Goal: Task Accomplishment & Management: Manage account settings

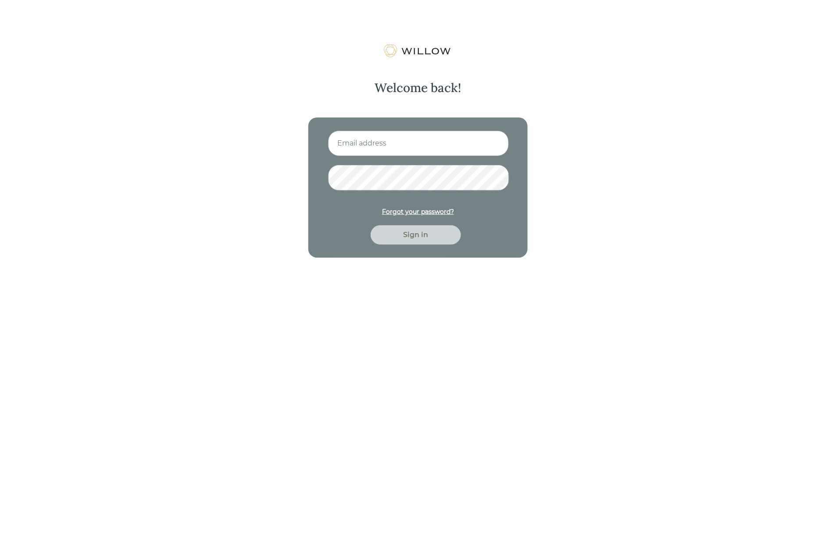
click at [425, 139] on input at bounding box center [418, 143] width 181 height 25
type input "nitya.kowtha@gmail.com"
click at [371, 225] on button "Sign in" at bounding box center [416, 234] width 90 height 19
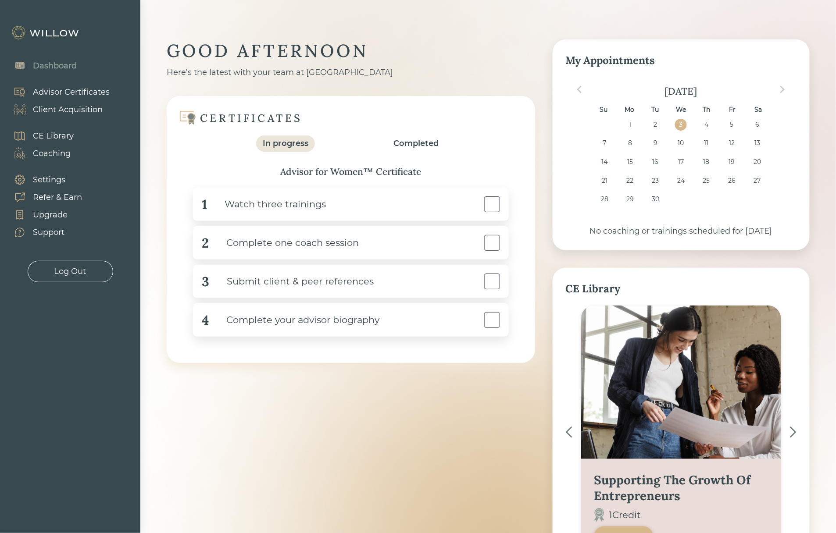
click at [61, 114] on div "Client Acquisition" at bounding box center [68, 110] width 70 height 12
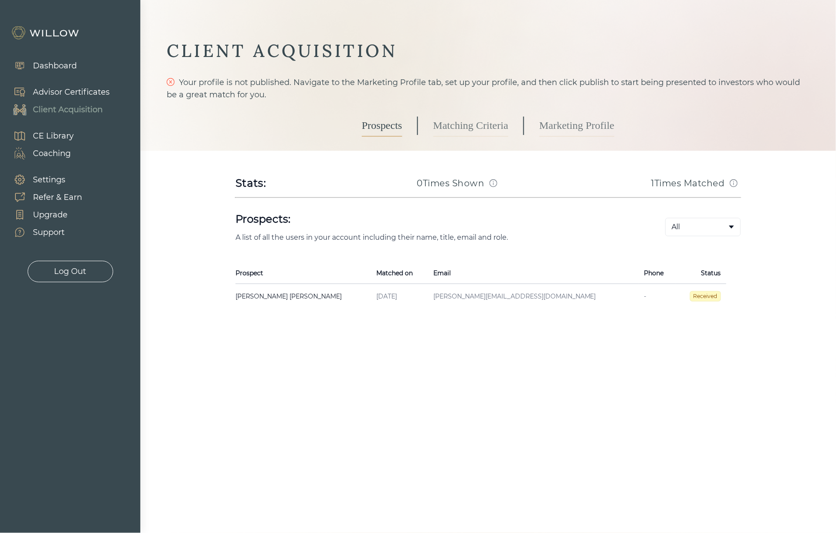
click at [563, 126] on link "Marketing Profile" at bounding box center [576, 126] width 75 height 22
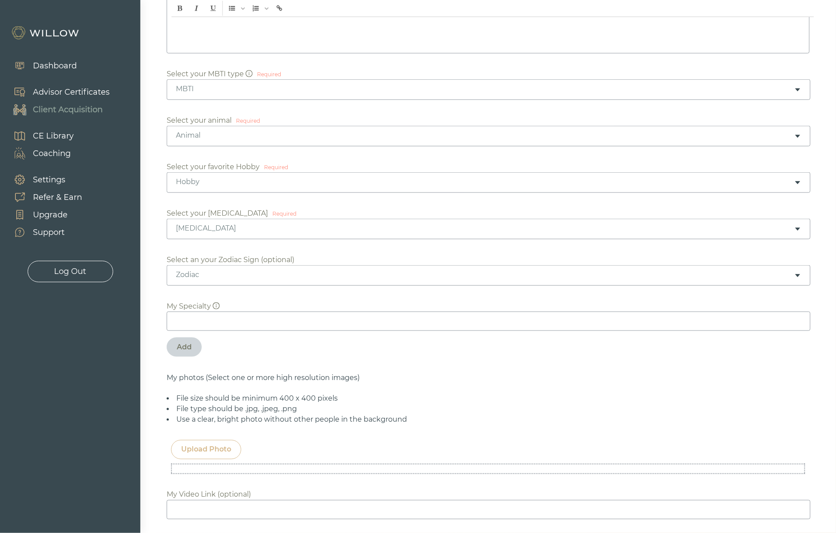
scroll to position [246, 0]
click at [251, 316] on input at bounding box center [489, 319] width 644 height 19
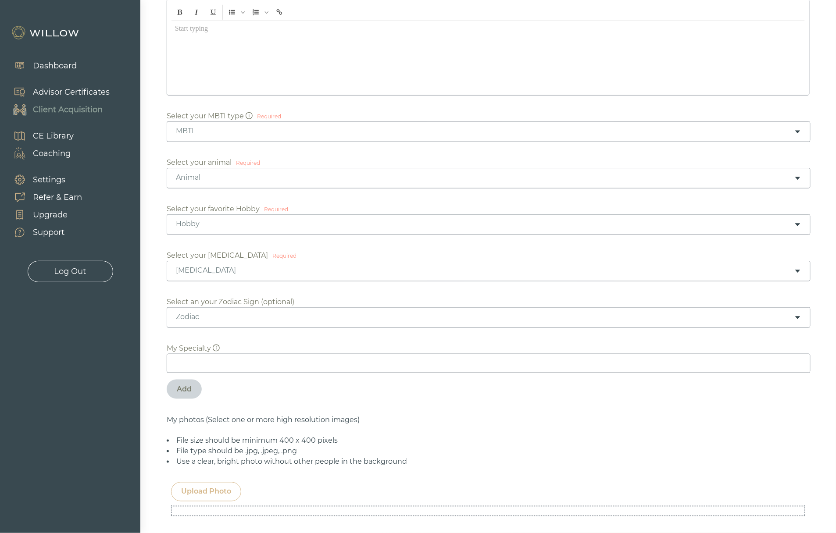
scroll to position [125, 0]
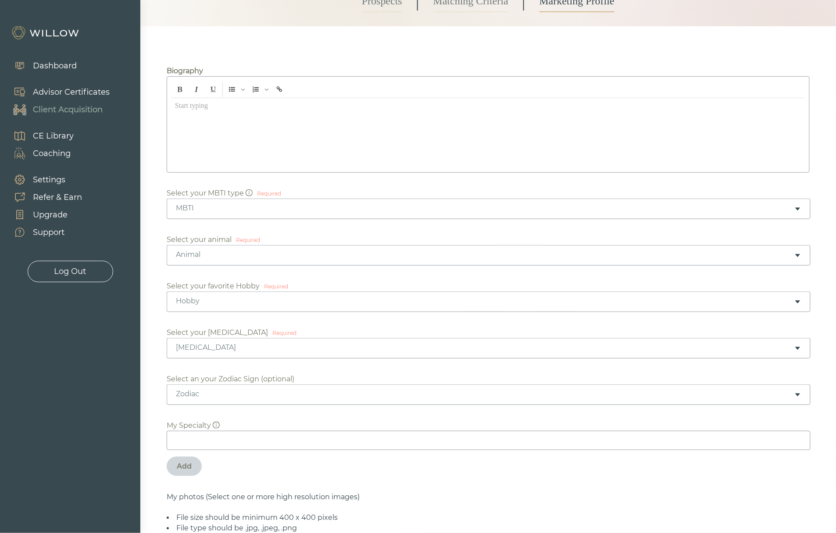
click at [195, 127] on div at bounding box center [487, 133] width 633 height 70
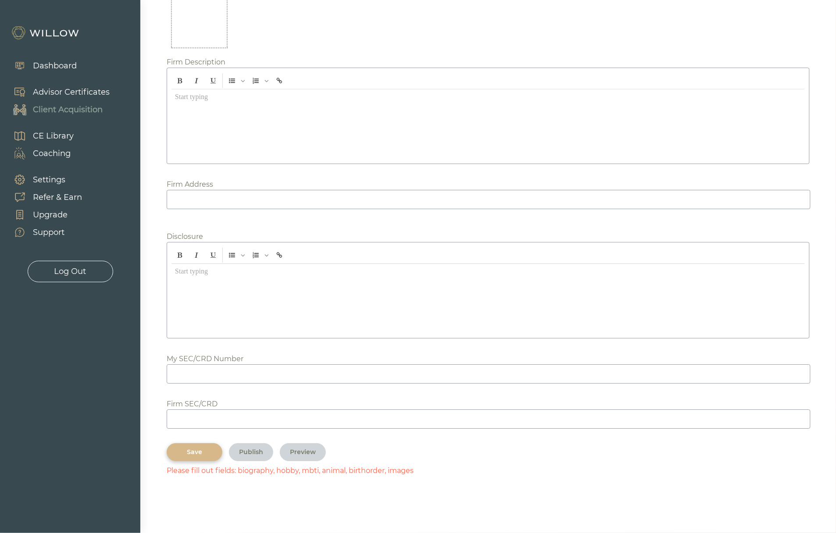
click at [189, 455] on div "Save" at bounding box center [195, 452] width 36 height 9
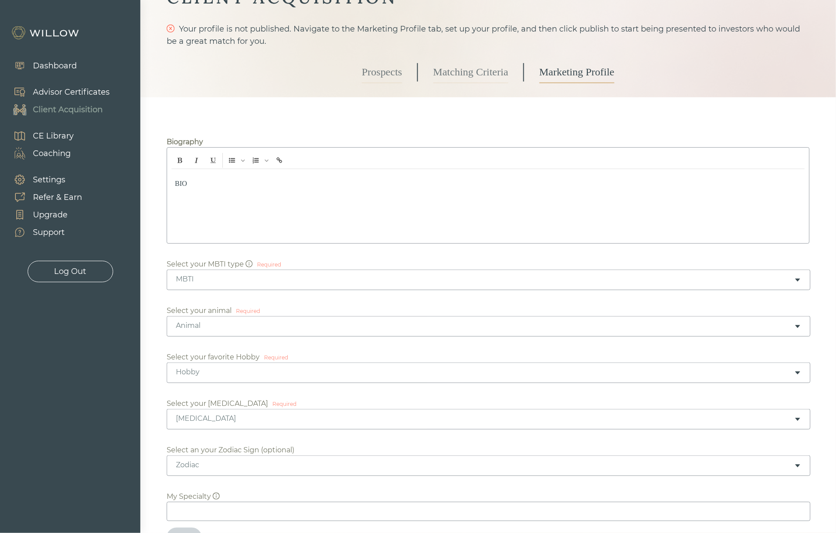
scroll to position [0, 0]
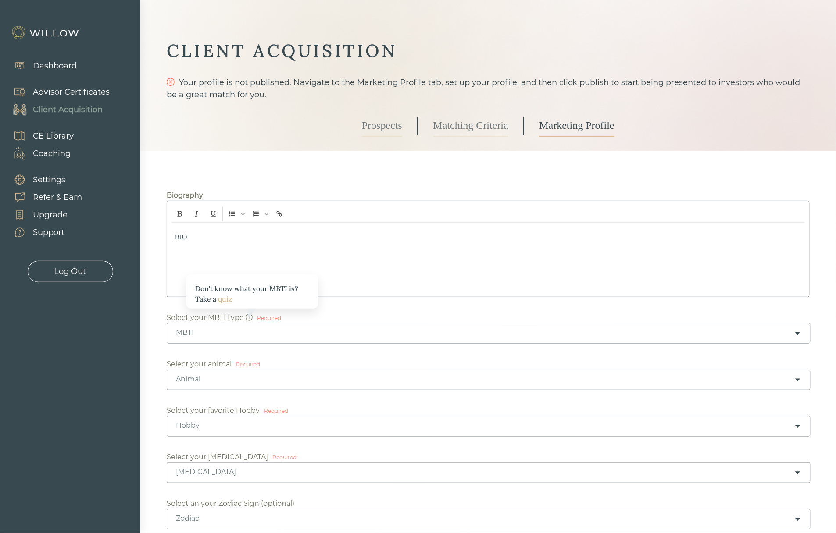
click at [259, 334] on div "MBTI" at bounding box center [485, 333] width 618 height 10
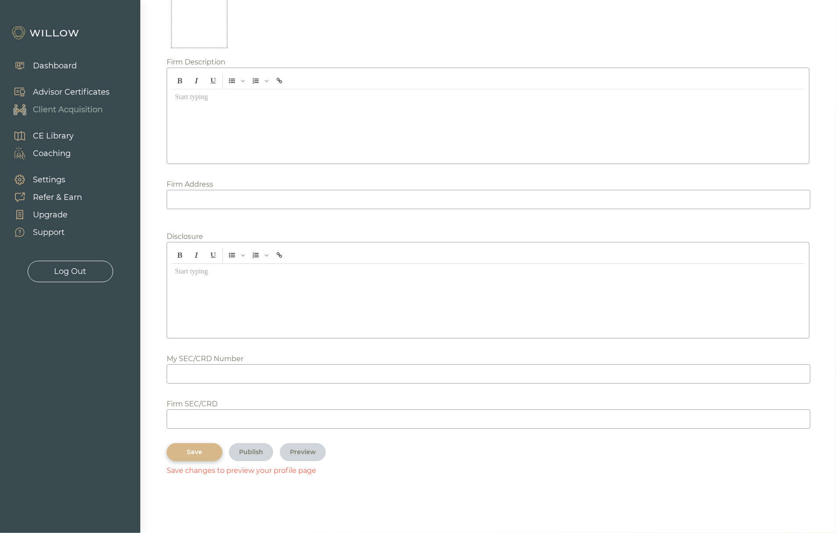
click at [198, 453] on div "Save" at bounding box center [195, 452] width 36 height 9
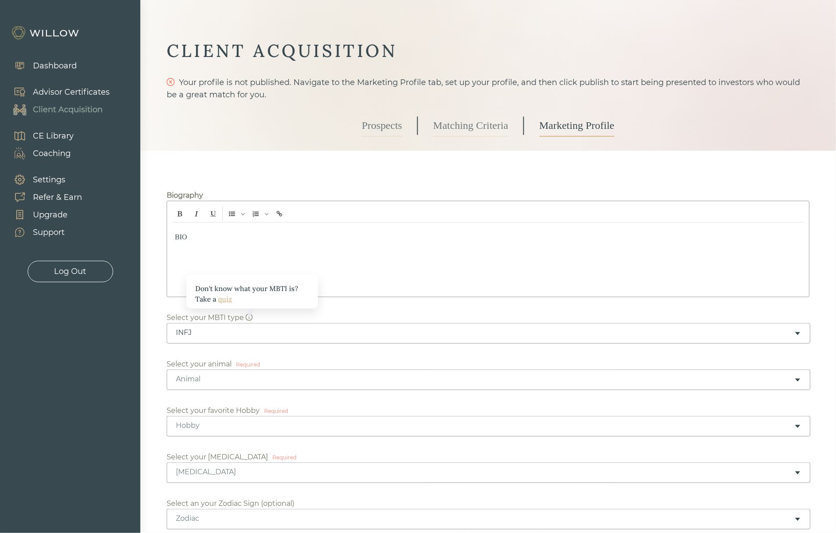
click at [253, 382] on div "Animal" at bounding box center [485, 379] width 618 height 10
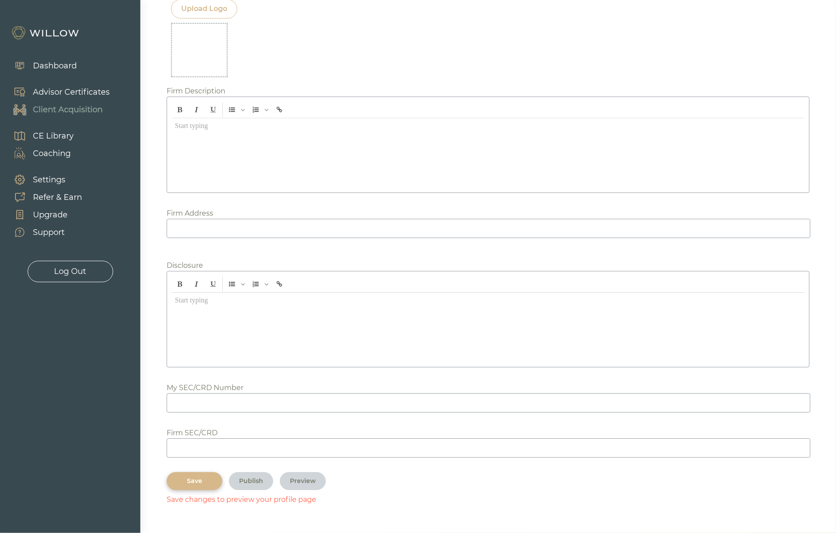
scroll to position [897, 0]
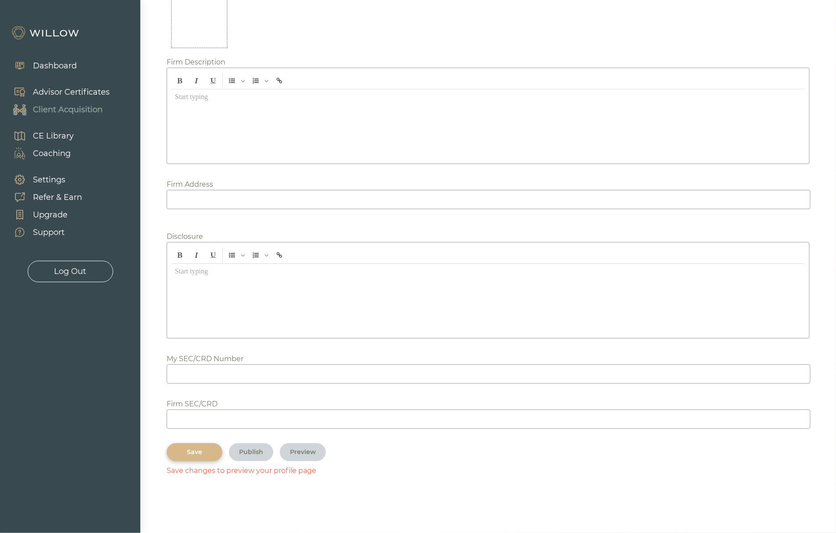
click at [192, 446] on button "Save" at bounding box center [195, 452] width 56 height 18
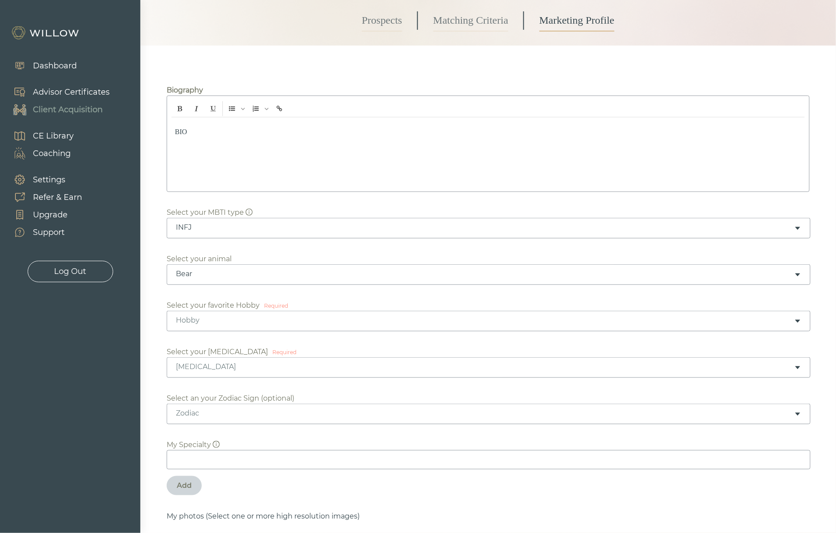
scroll to position [107, 0]
click at [200, 320] on div "Hobby" at bounding box center [485, 319] width 618 height 10
click at [197, 370] on div "Birth Order" at bounding box center [485, 365] width 618 height 10
click at [195, 414] on div "Zodiac" at bounding box center [485, 412] width 618 height 10
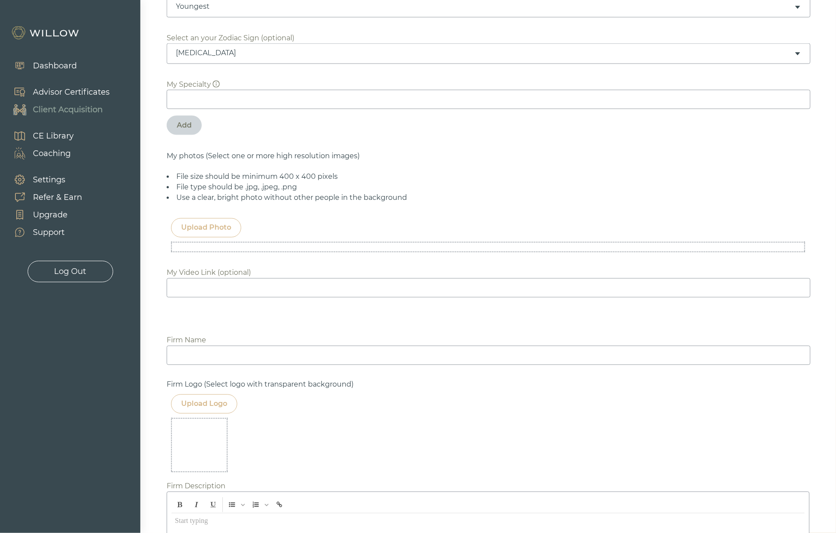
scroll to position [897, 0]
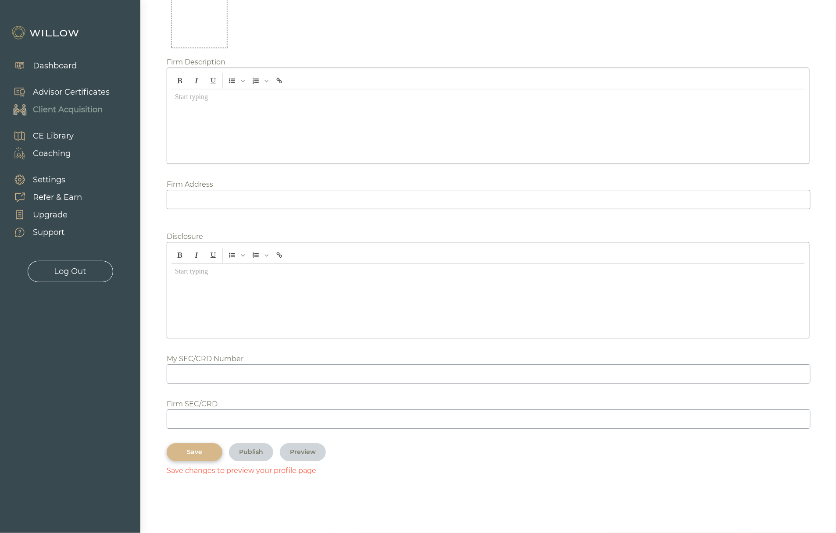
click at [187, 446] on button "Save" at bounding box center [195, 452] width 56 height 18
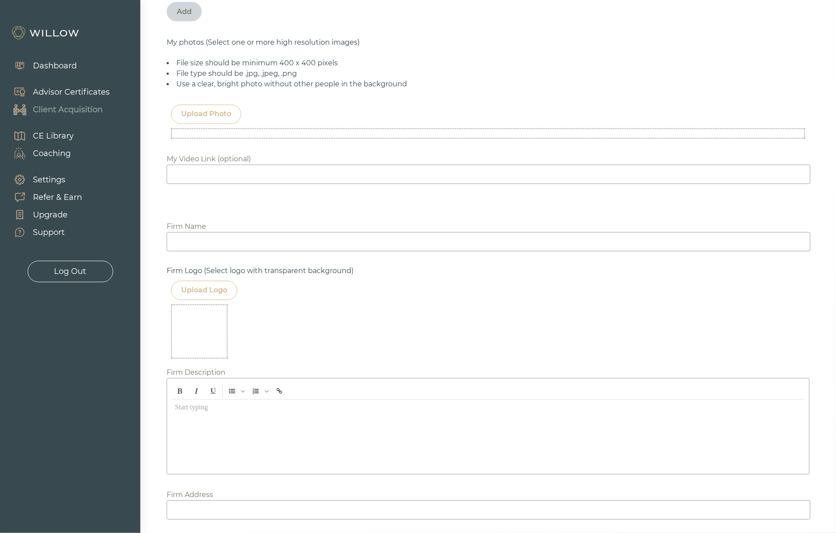
scroll to position [577, 0]
click at [207, 122] on div "Upload Photo" at bounding box center [206, 116] width 50 height 11
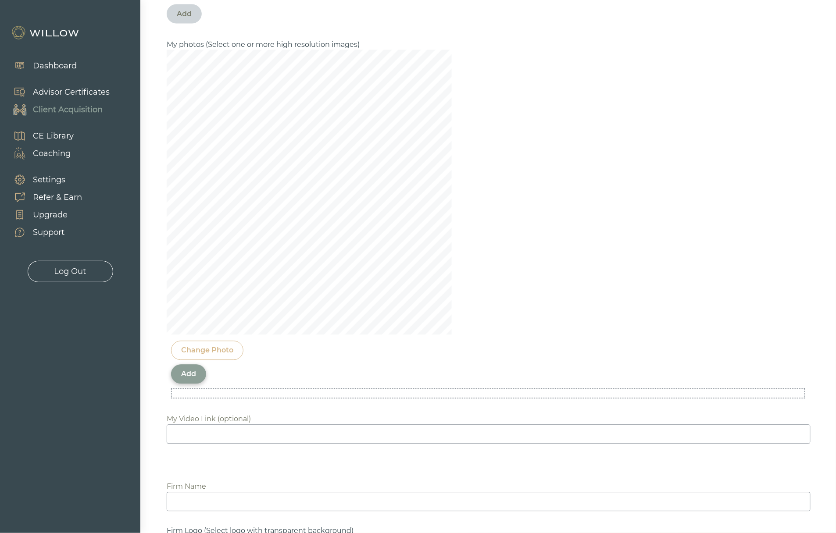
scroll to position [1155, 0]
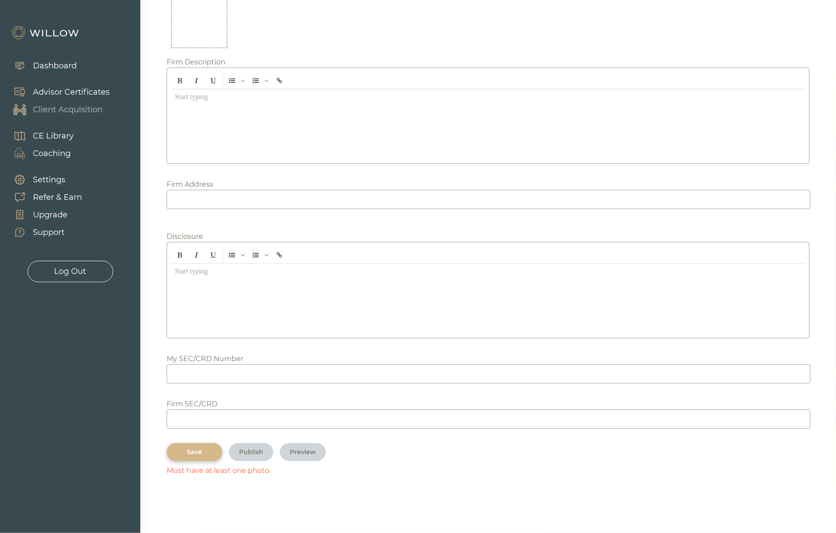
click at [192, 453] on div "Save" at bounding box center [195, 452] width 36 height 9
click at [192, 451] on div "Save" at bounding box center [195, 452] width 36 height 9
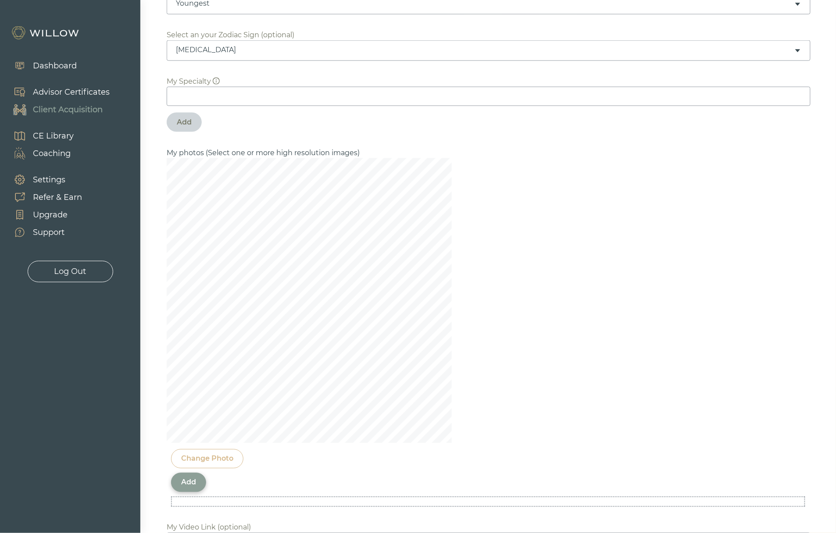
scroll to position [468, 0]
click at [192, 487] on div "Add" at bounding box center [188, 483] width 15 height 11
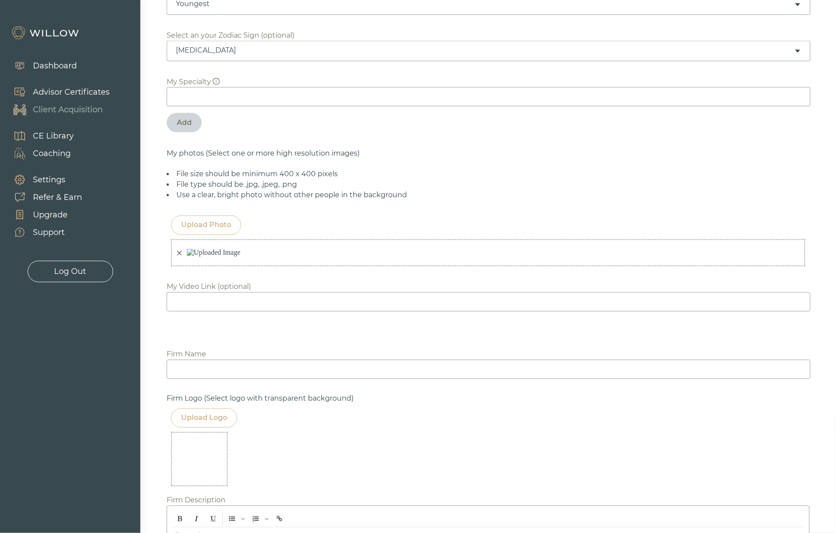
scroll to position [952, 0]
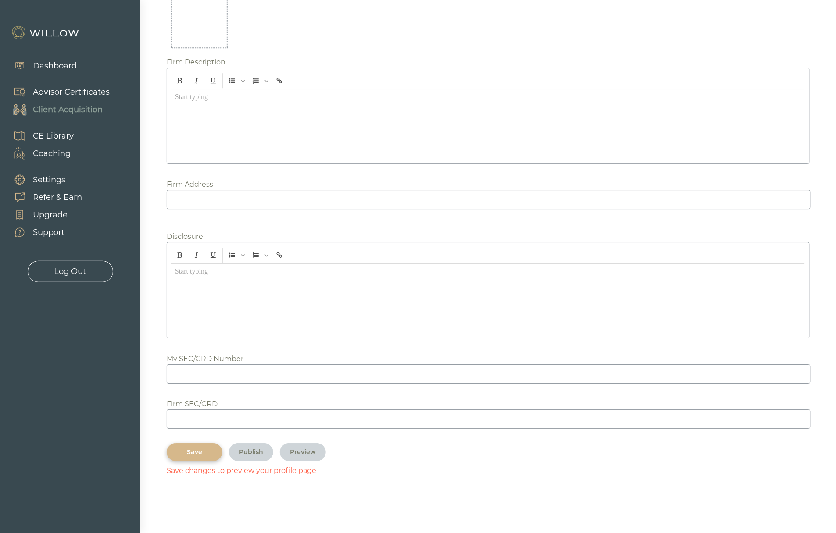
click at [203, 451] on div "Save" at bounding box center [195, 452] width 36 height 9
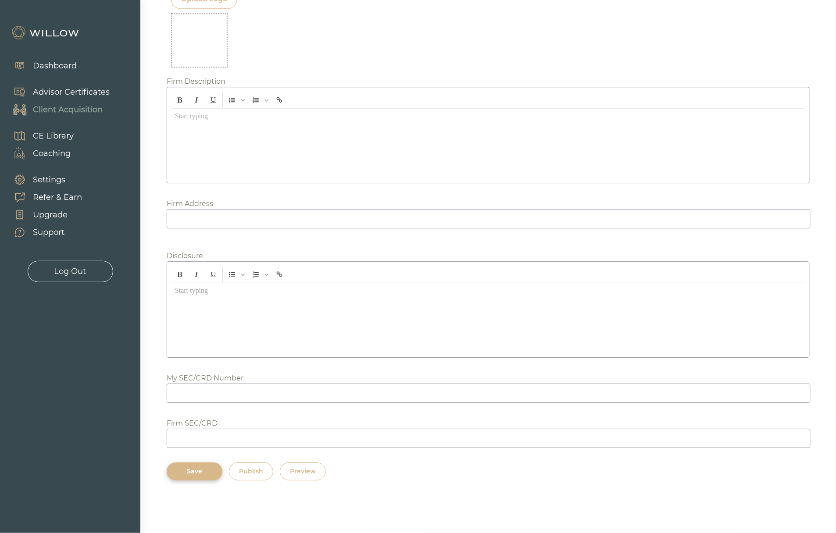
click at [304, 473] on div "Preview" at bounding box center [303, 471] width 26 height 9
click at [243, 314] on div at bounding box center [487, 318] width 633 height 70
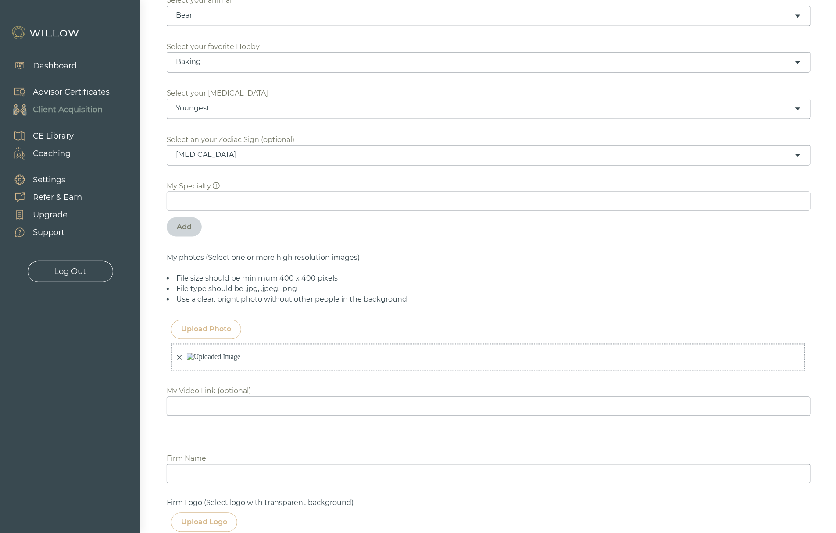
scroll to position [396, 0]
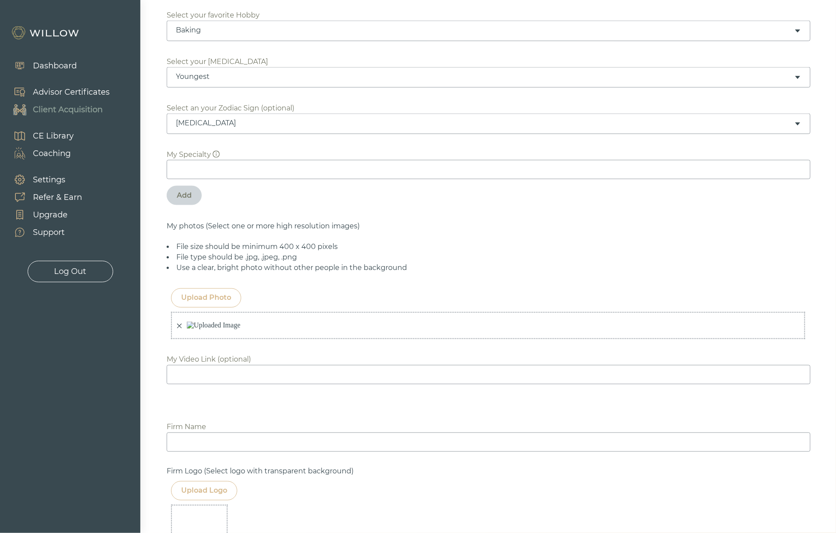
click at [179, 328] on icon "close" at bounding box center [179, 326] width 5 height 5
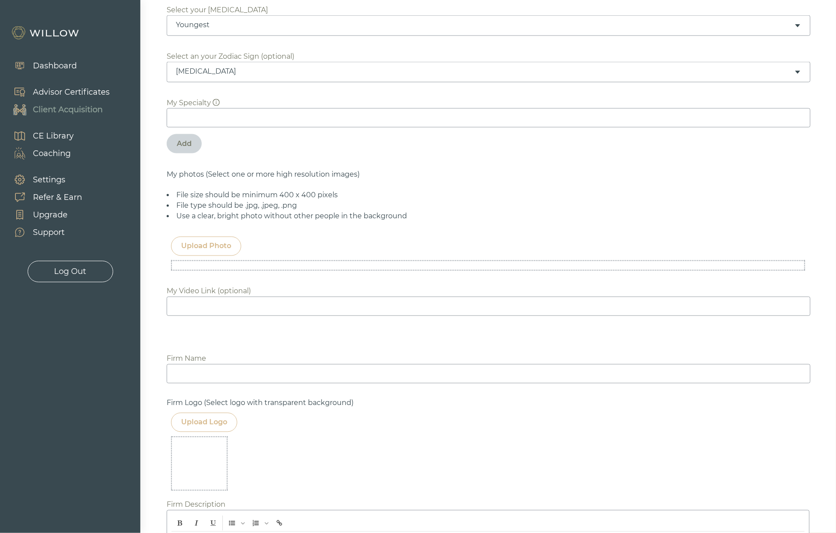
scroll to position [442, 0]
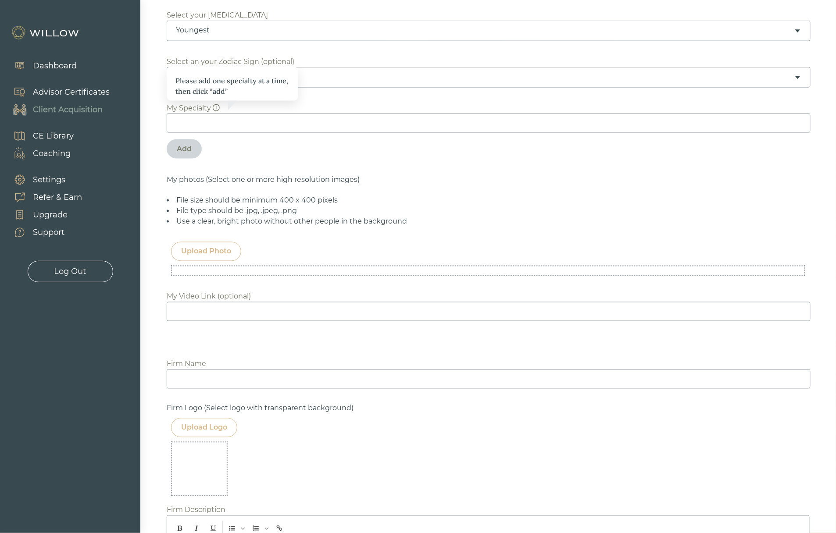
click at [214, 127] on input at bounding box center [489, 123] width 644 height 19
click at [218, 127] on input at bounding box center [489, 123] width 644 height 19
click at [213, 107] on icon "info-circle" at bounding box center [216, 107] width 7 height 7
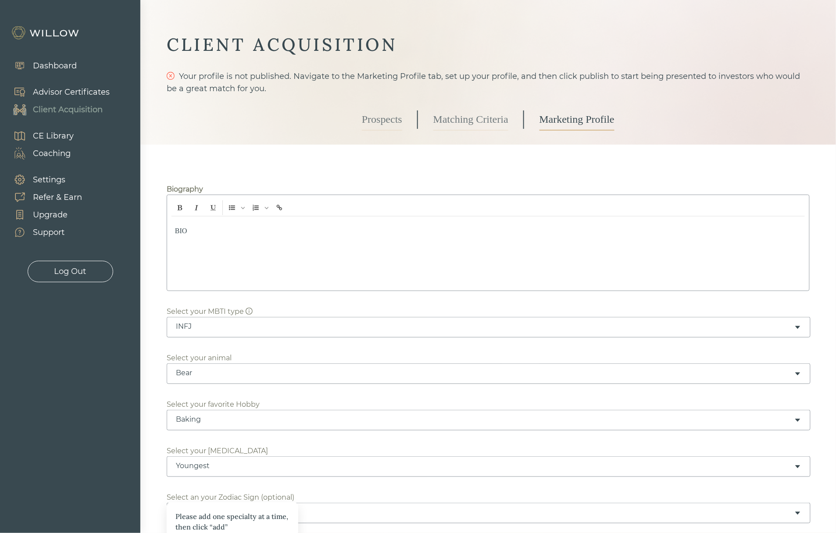
scroll to position [0, 0]
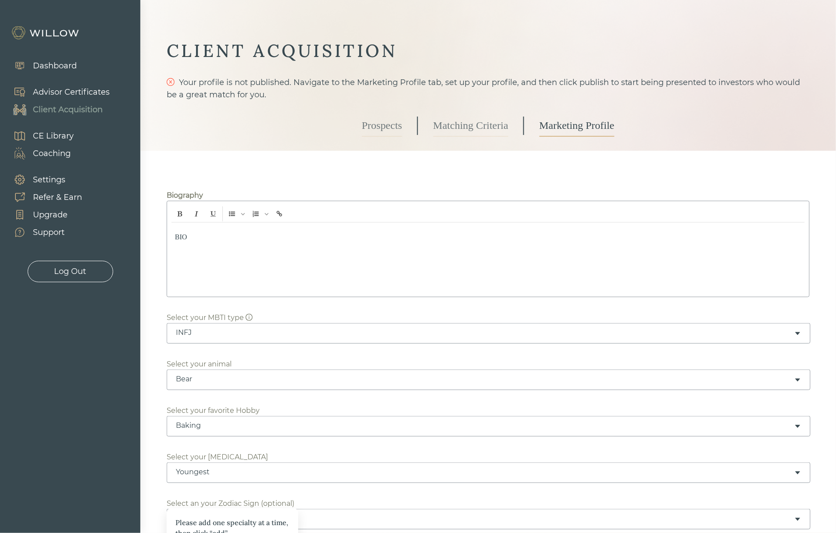
click at [446, 123] on link "Matching Criteria" at bounding box center [470, 126] width 75 height 22
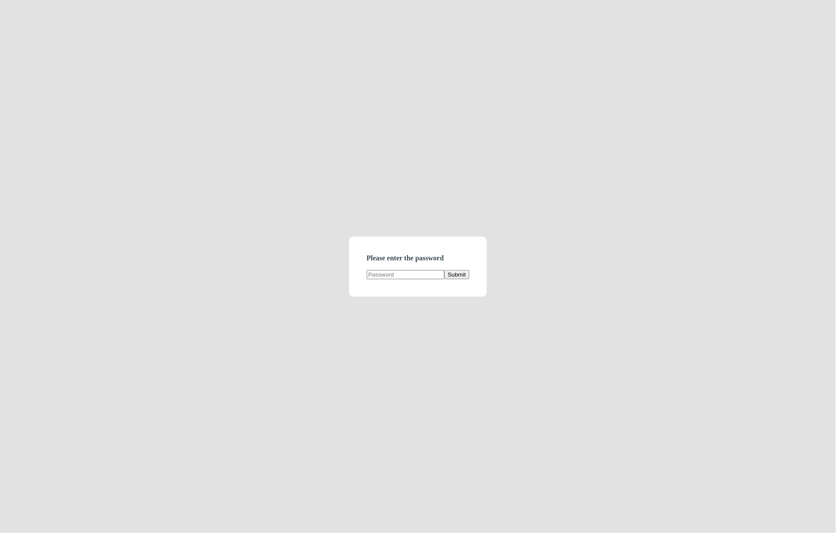
click at [399, 278] on input "text" at bounding box center [406, 274] width 78 height 9
type input "d"
type input "demodirectory"
click button "Submit" at bounding box center [456, 274] width 25 height 9
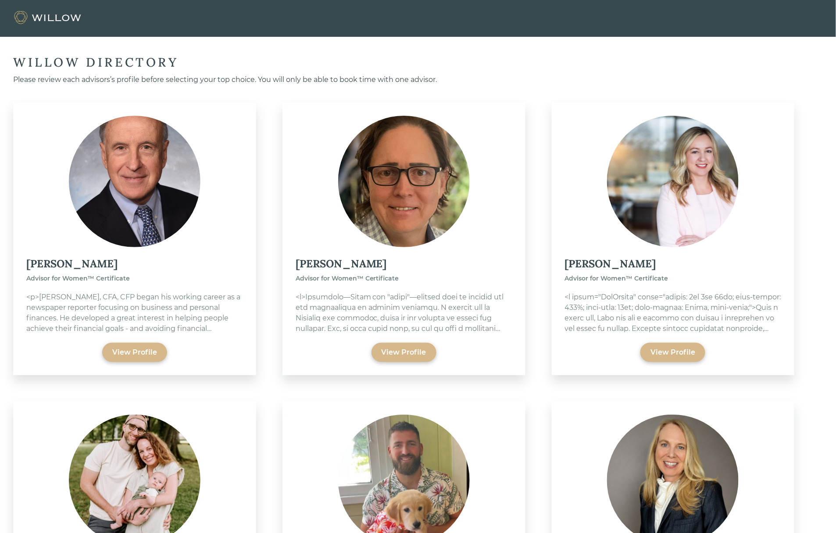
click at [529, 67] on div "WILLOW DIRECTORY" at bounding box center [417, 62] width 809 height 16
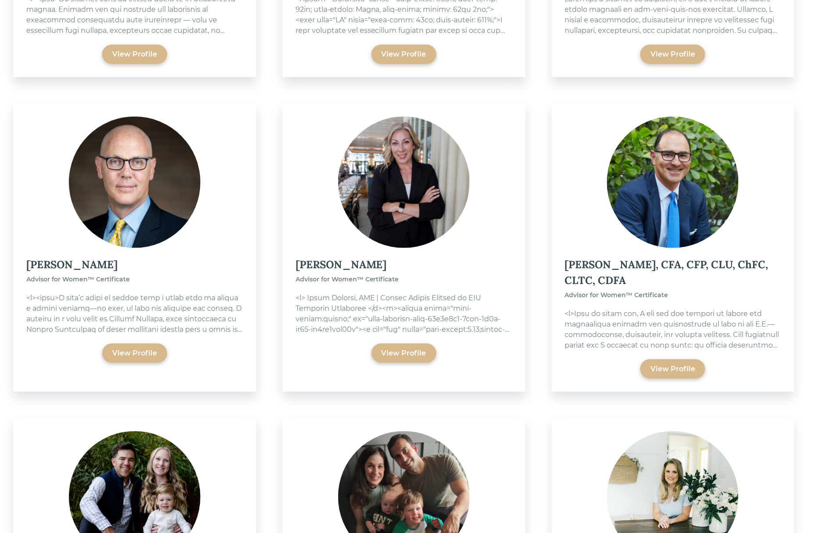
click at [153, 178] on img at bounding box center [135, 183] width 132 height 132
click at [132, 355] on div "View Profile" at bounding box center [134, 353] width 45 height 11
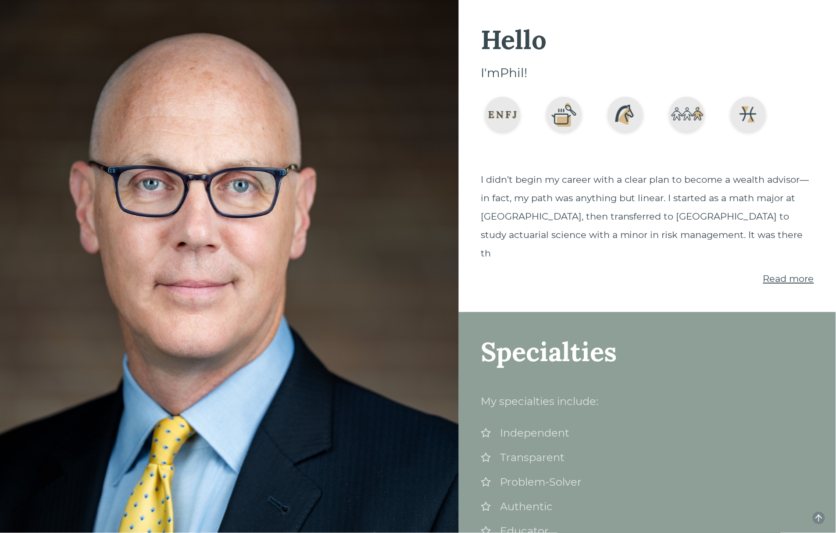
click at [529, 214] on span "I didn’t begin my career with a clear plan to become a wealth advisor—in fact, …" at bounding box center [645, 216] width 328 height 85
click at [801, 273] on span "Read more" at bounding box center [788, 278] width 51 height 11
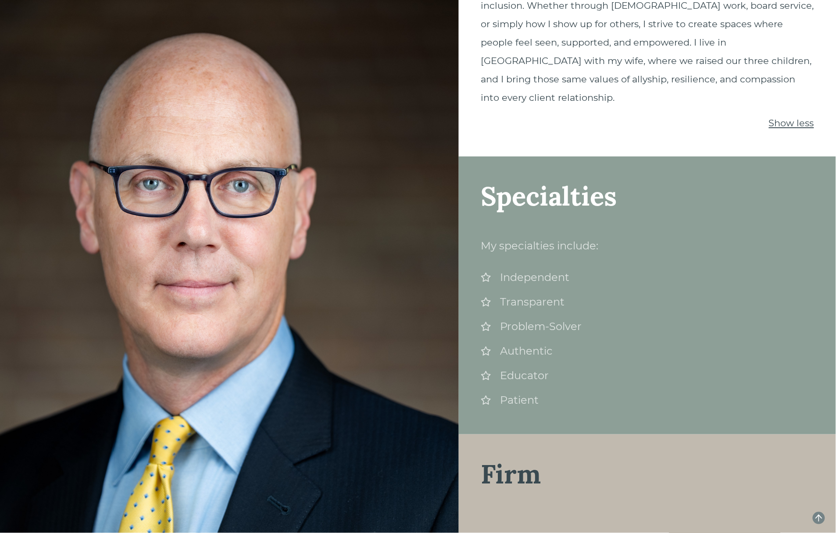
scroll to position [731, 0]
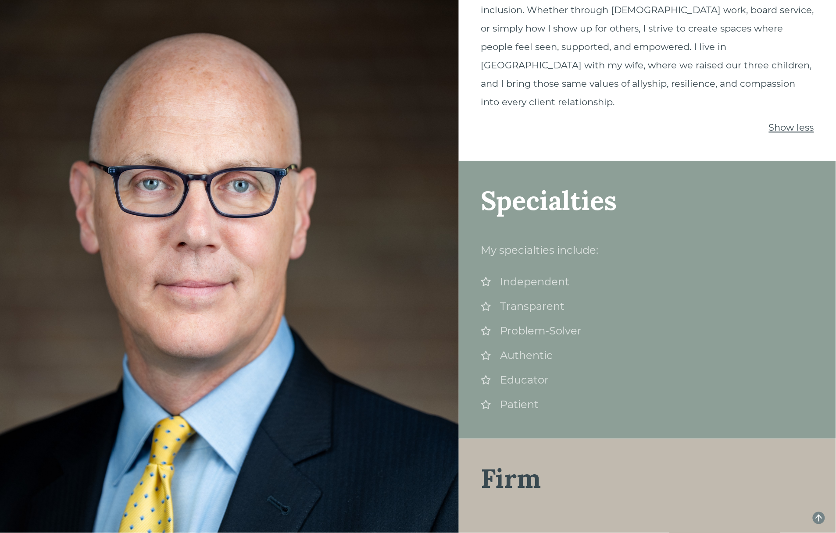
click at [674, 299] on div "Transparent" at bounding box center [647, 307] width 333 height 16
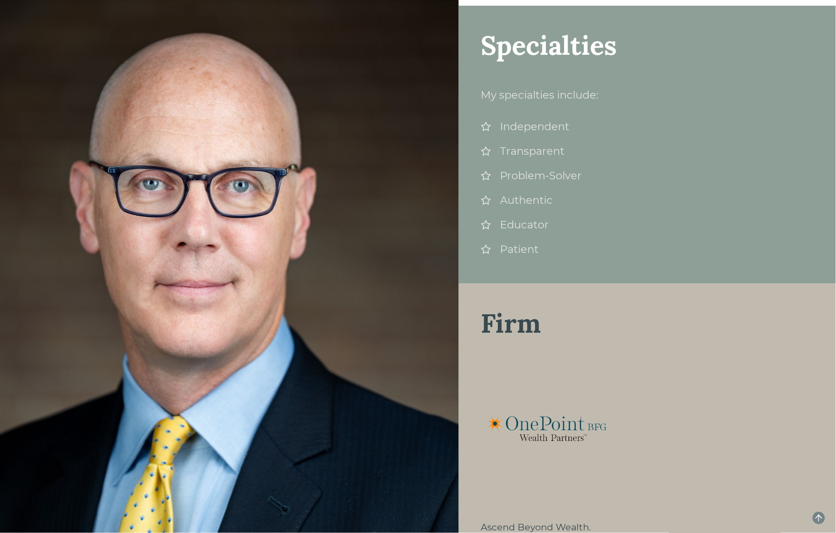
click at [403, 258] on div "Welcome I'm Phil ! I didn’t begin my career with a clear plan to become a wealt…" at bounding box center [418, 266] width 836 height 533
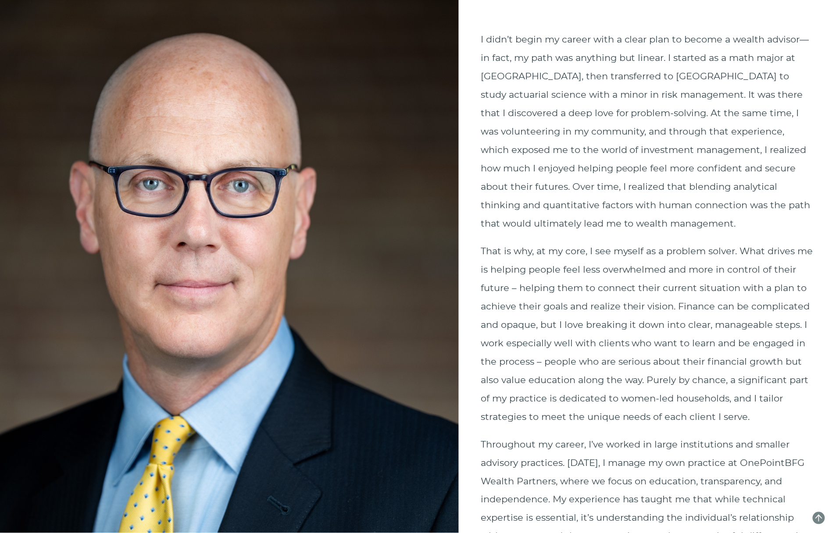
scroll to position [0, 0]
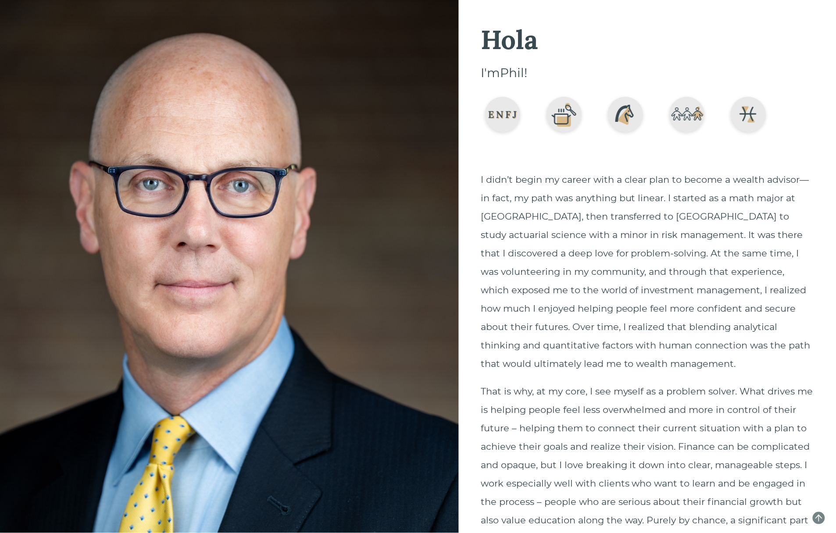
click at [538, 266] on span "I didn’t begin my career with a clear plan to become a wealth advisor—in fact, …" at bounding box center [646, 271] width 330 height 195
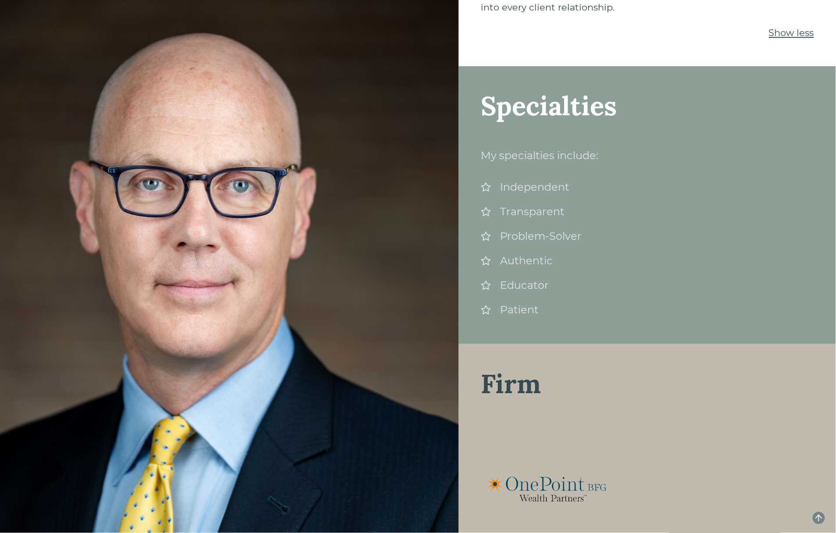
scroll to position [816, 0]
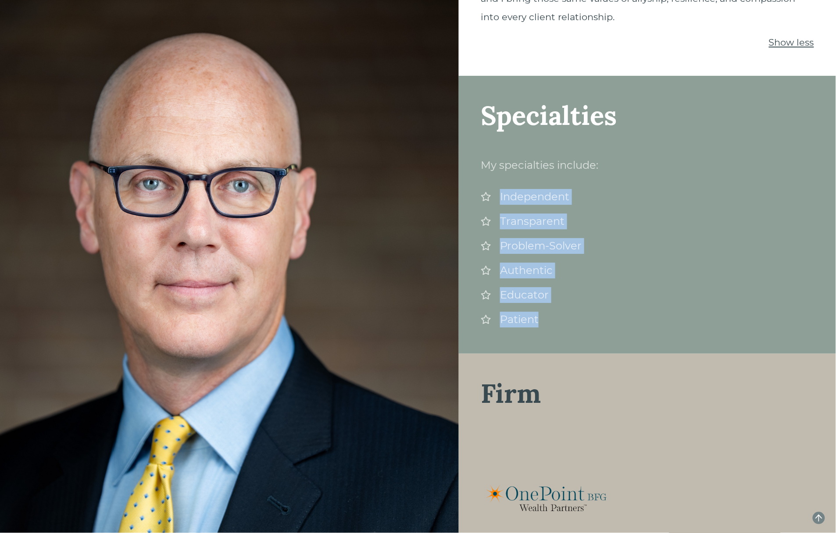
drag, startPoint x: 553, startPoint y: 307, endPoint x: 476, endPoint y: 174, distance: 153.3
click at [476, 174] on div "Specialties My specialties include: Independent Transparent Problem-Solver Auth…" at bounding box center [647, 215] width 377 height 278
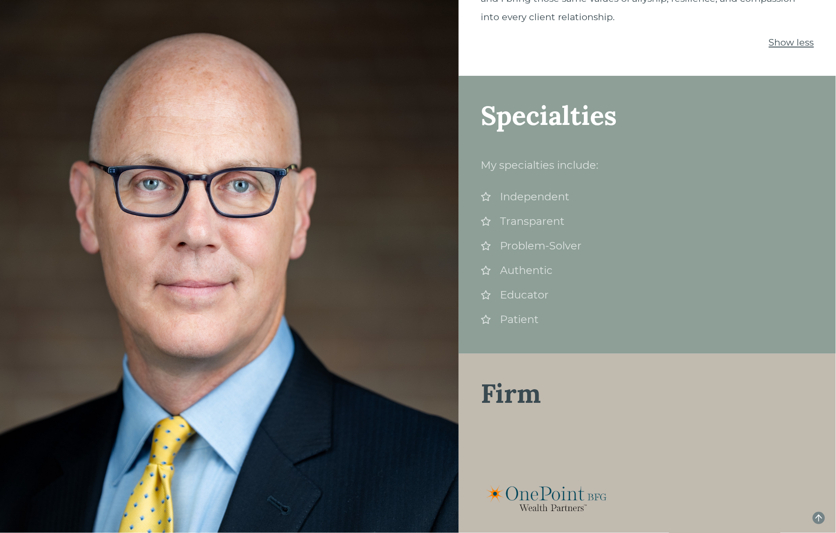
click at [438, 178] on div "Hello I'm Phil ! I didn’t begin my career with a clear plan to become a wealth …" at bounding box center [418, 266] width 836 height 533
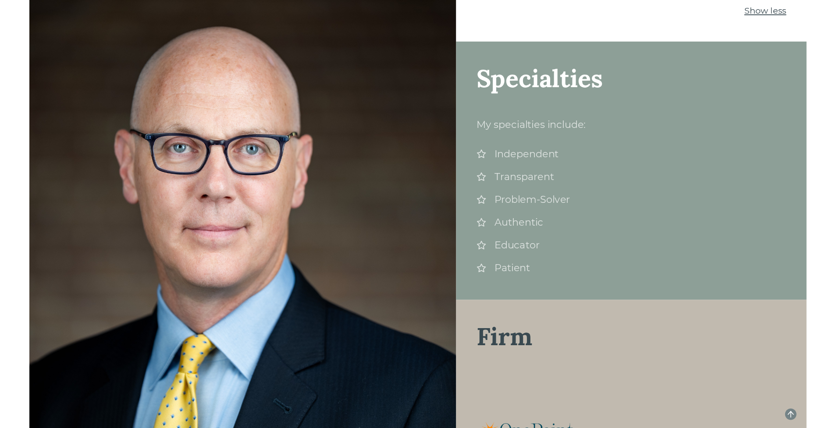
scroll to position [845, 0]
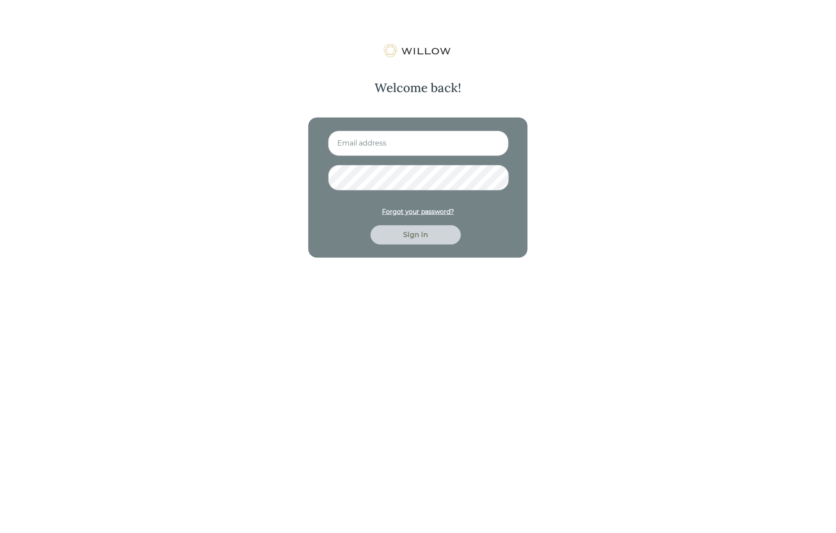
click at [372, 147] on input at bounding box center [418, 143] width 181 height 25
type input "nitya.kowtha@gmail.com"
click at [371, 225] on button "Sign in" at bounding box center [416, 234] width 90 height 19
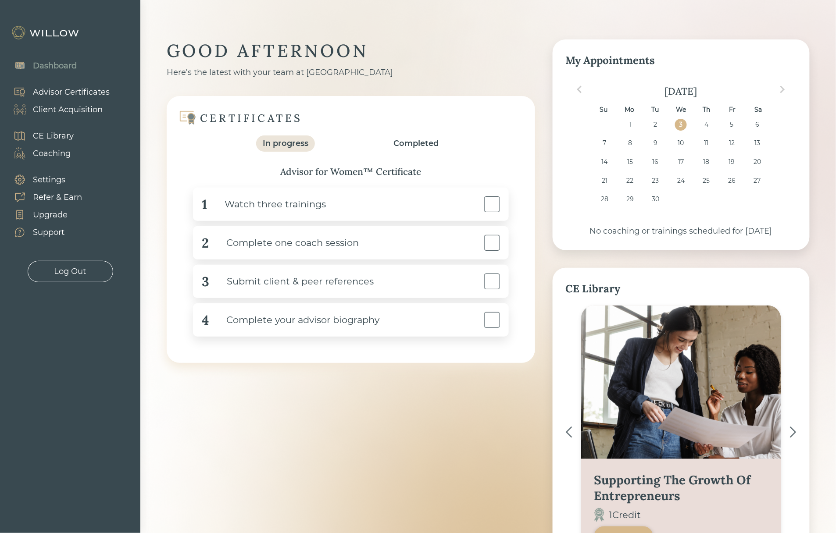
click at [58, 109] on div "Client Acquisition" at bounding box center [68, 110] width 70 height 12
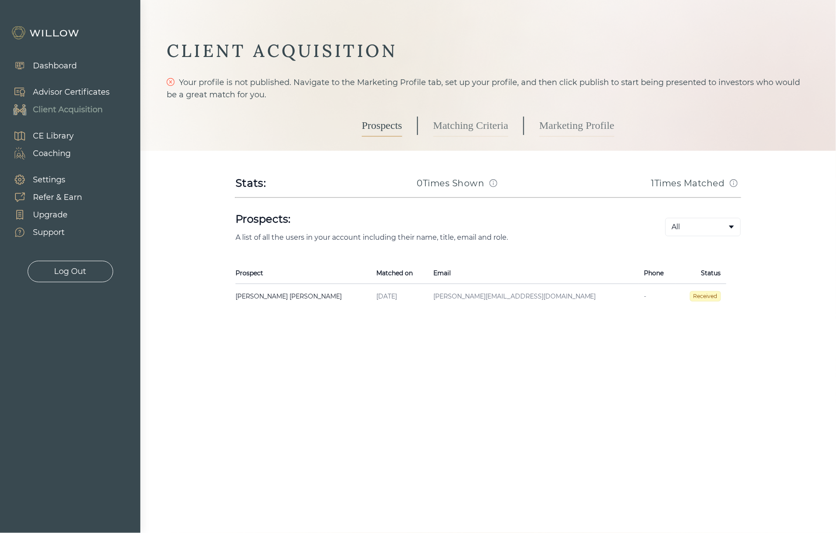
click at [461, 135] on link "Matching Criteria" at bounding box center [470, 126] width 75 height 22
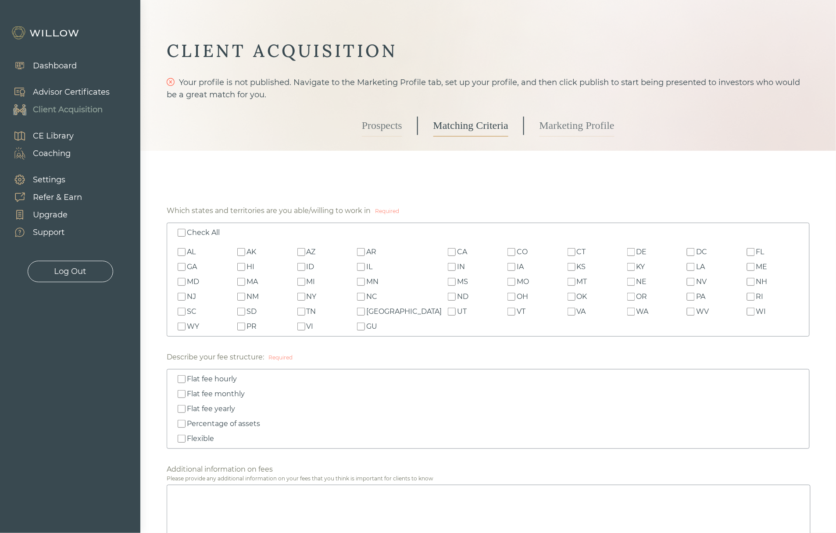
click at [554, 118] on link "Marketing Profile" at bounding box center [576, 126] width 75 height 22
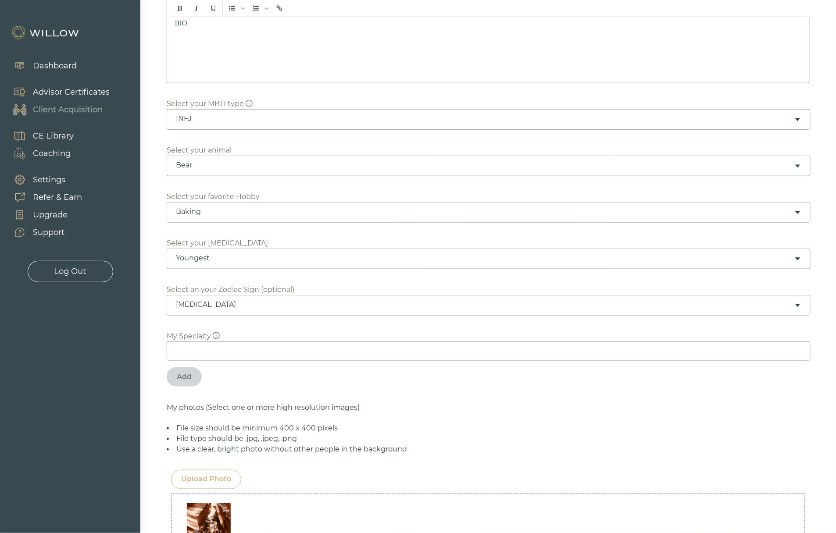
scroll to position [214, 0]
click at [214, 348] on input at bounding box center [489, 350] width 644 height 19
click at [339, 391] on div "Please add one specialty at a time, then click “add” My Specialty Add" at bounding box center [488, 363] width 643 height 64
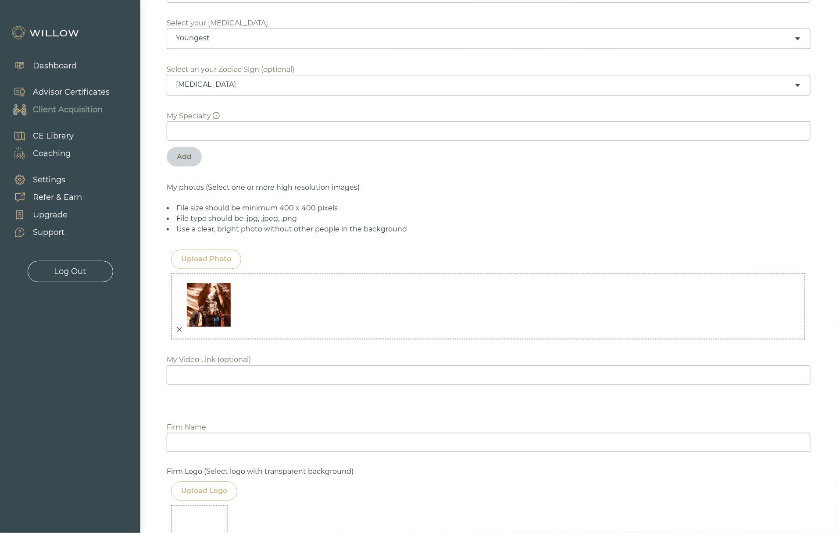
scroll to position [438, 0]
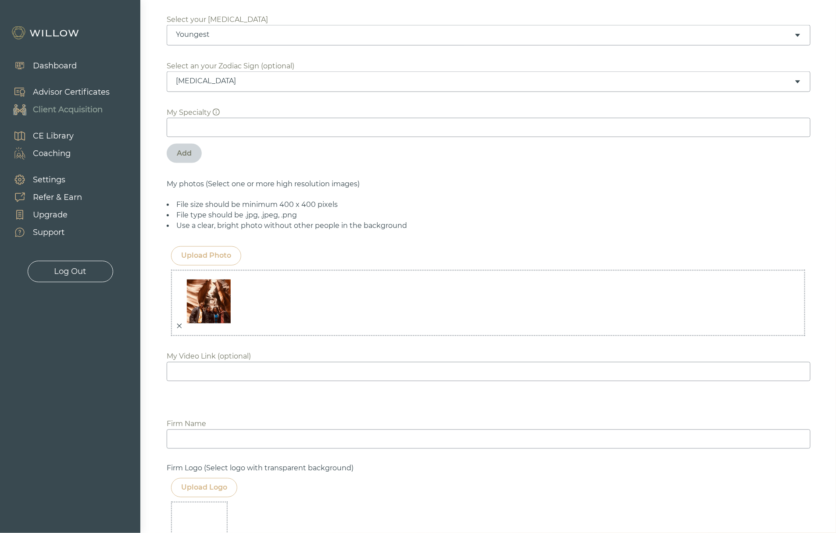
click at [176, 328] on icon "close" at bounding box center [179, 326] width 6 height 6
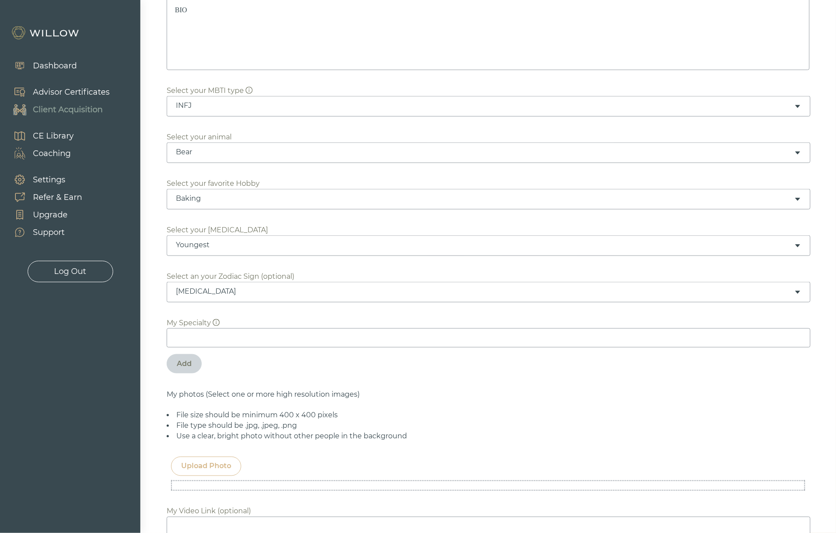
scroll to position [0, 0]
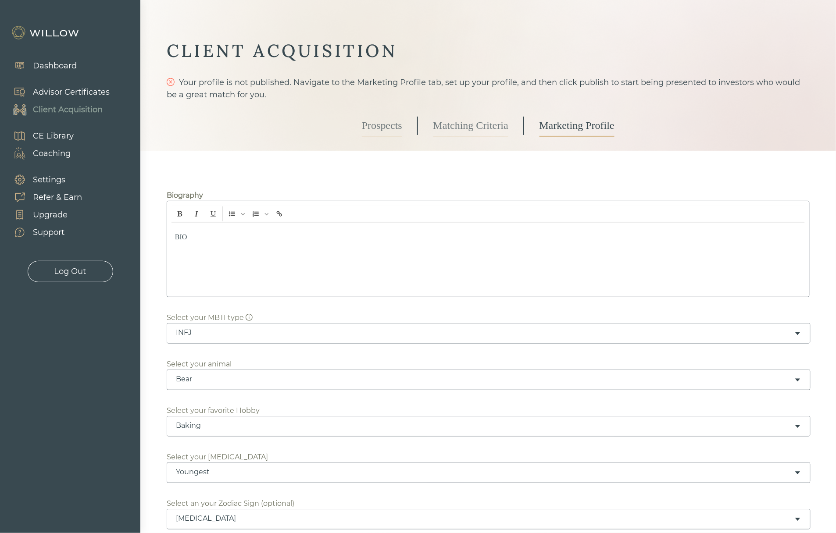
click at [34, 63] on div "Dashboard" at bounding box center [55, 66] width 44 height 12
